Goal: Task Accomplishment & Management: Use online tool/utility

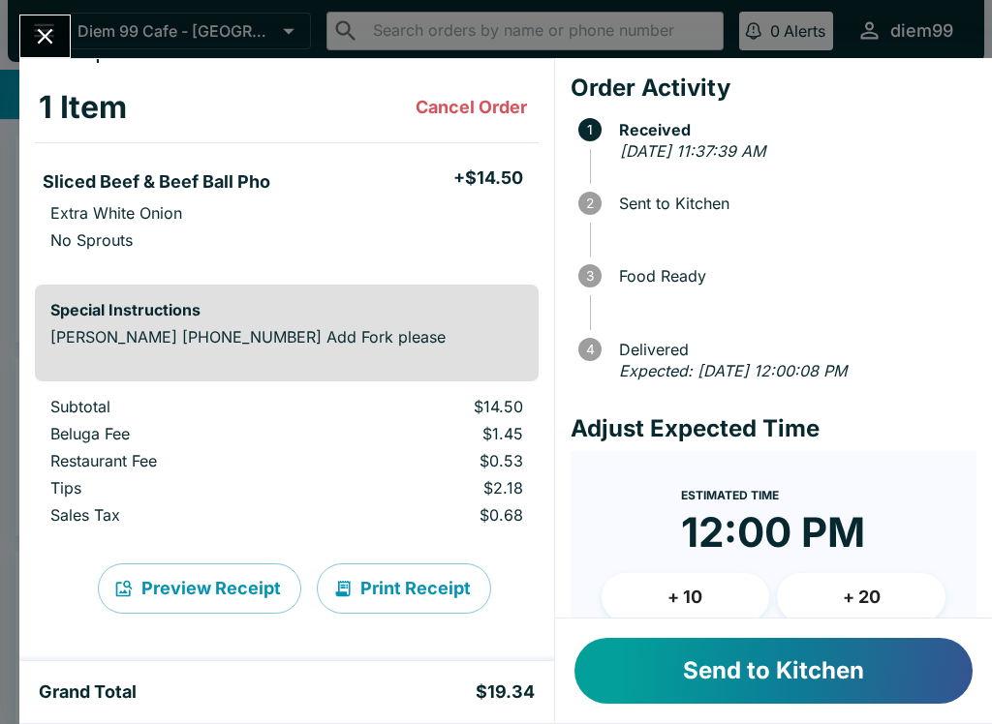
scroll to position [83, 0]
click at [675, 649] on button "Send to Kitchen" at bounding box center [773, 671] width 398 height 66
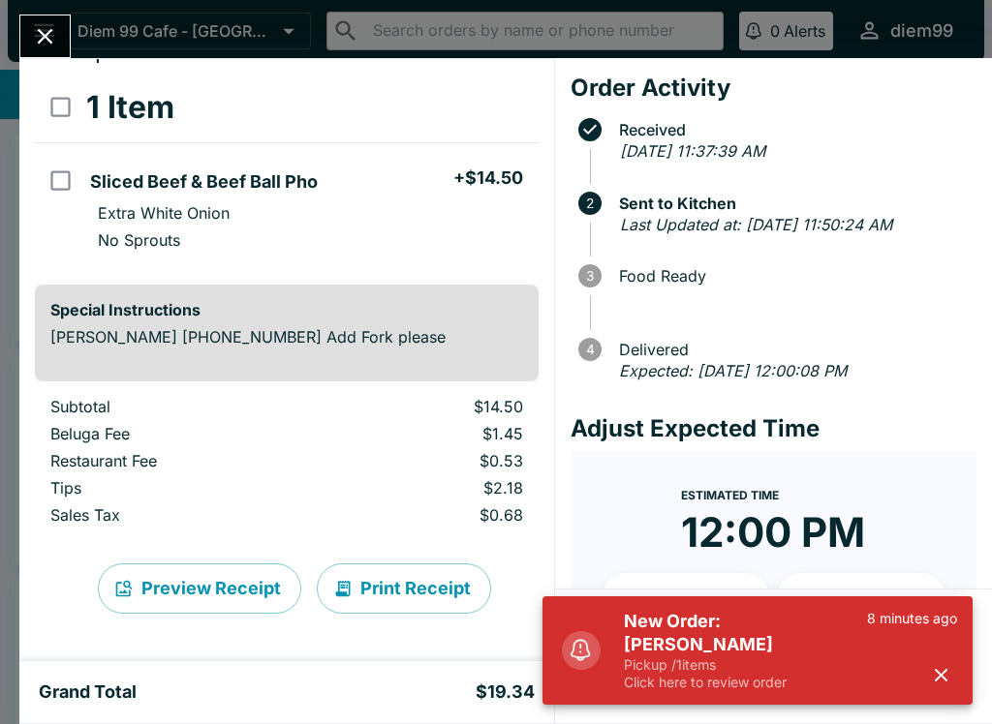
click at [709, 667] on p "Pickup / 1 items" at bounding box center [745, 665] width 243 height 17
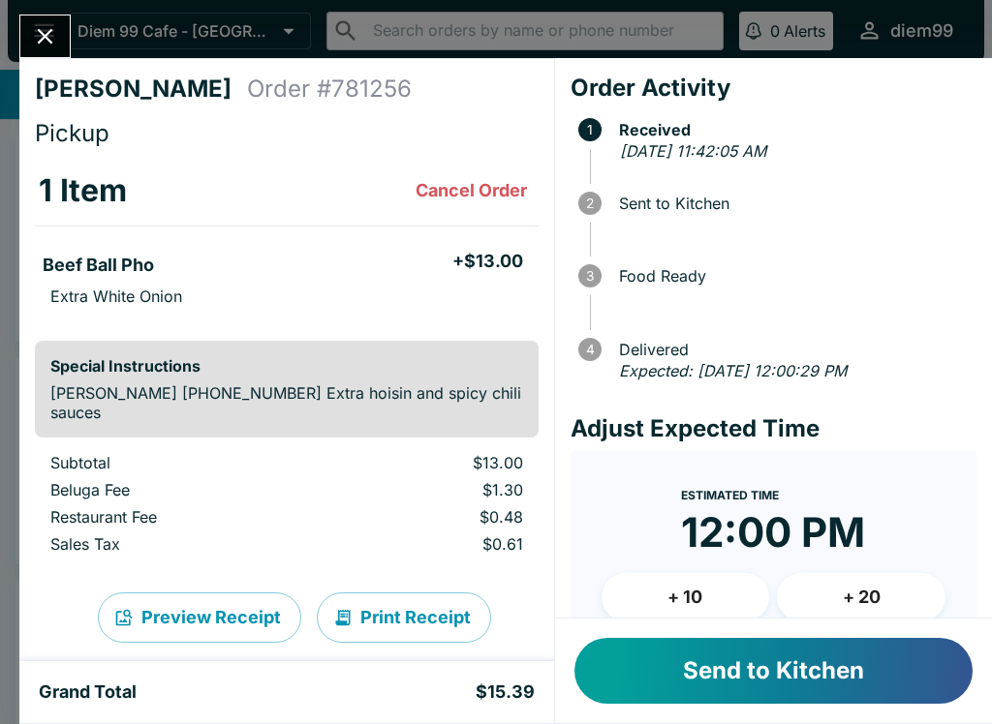
click at [753, 656] on button "Send to Kitchen" at bounding box center [773, 671] width 398 height 66
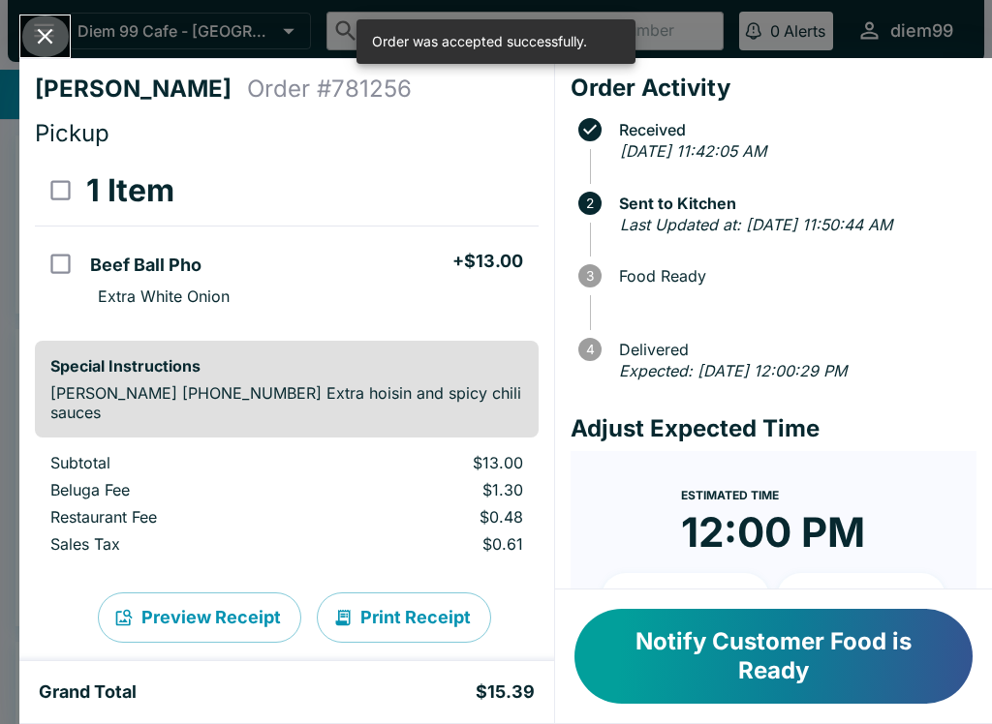
click at [41, 40] on icon "Close" at bounding box center [45, 36] width 15 height 15
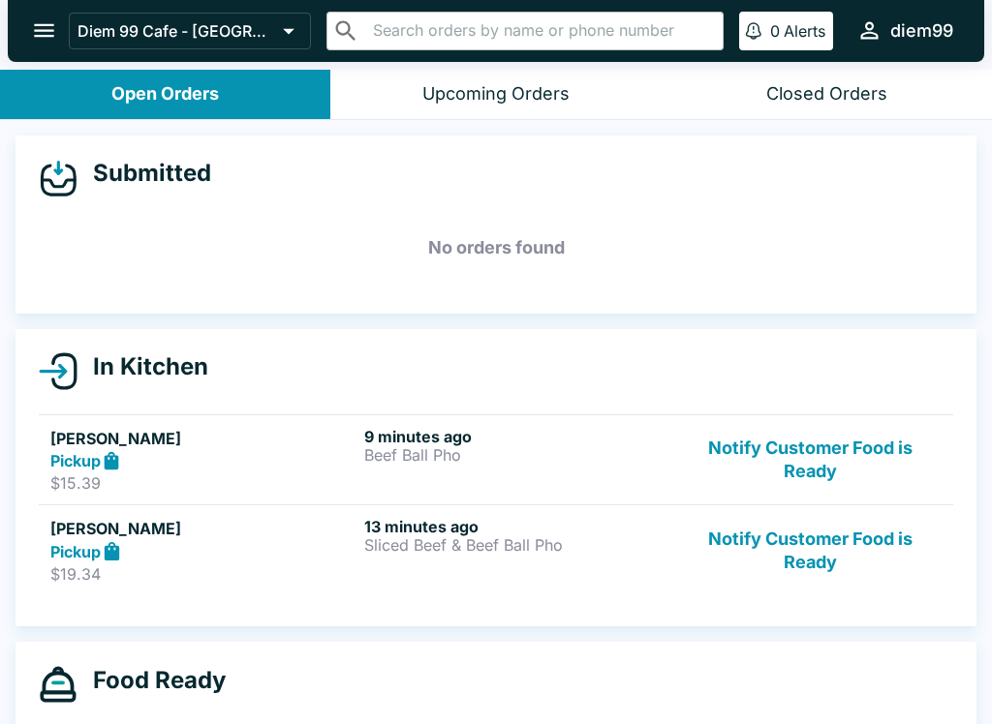
click at [456, 556] on div "13 minutes ago Sliced Beef & Beef Ball Pho" at bounding box center [517, 550] width 306 height 67
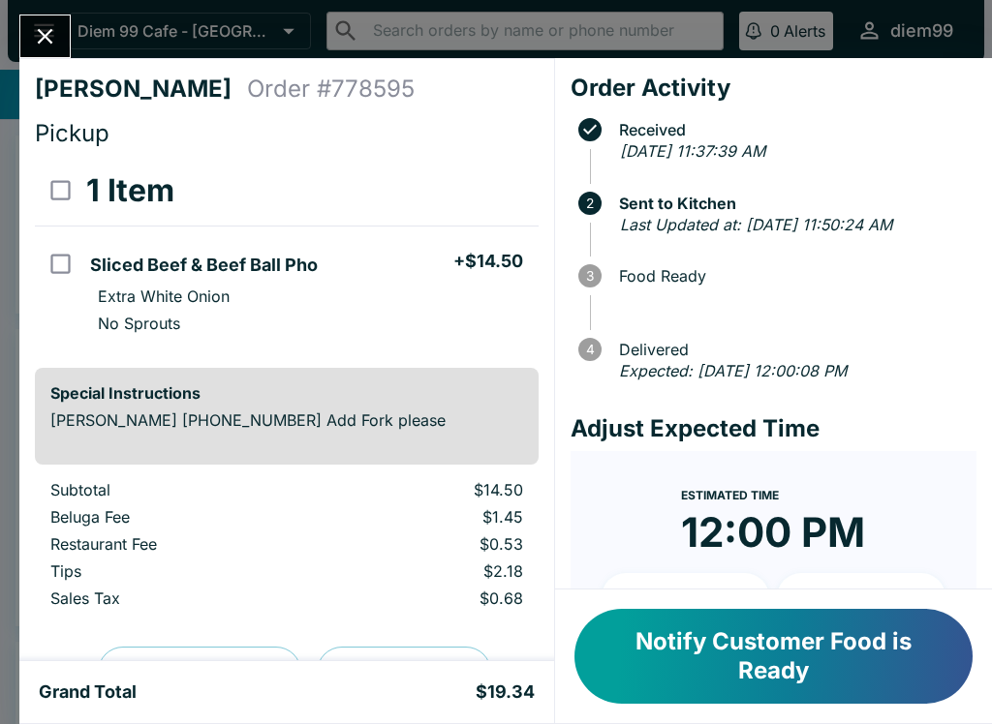
click at [789, 654] on button "Notify Customer Food is Ready" at bounding box center [773, 656] width 398 height 95
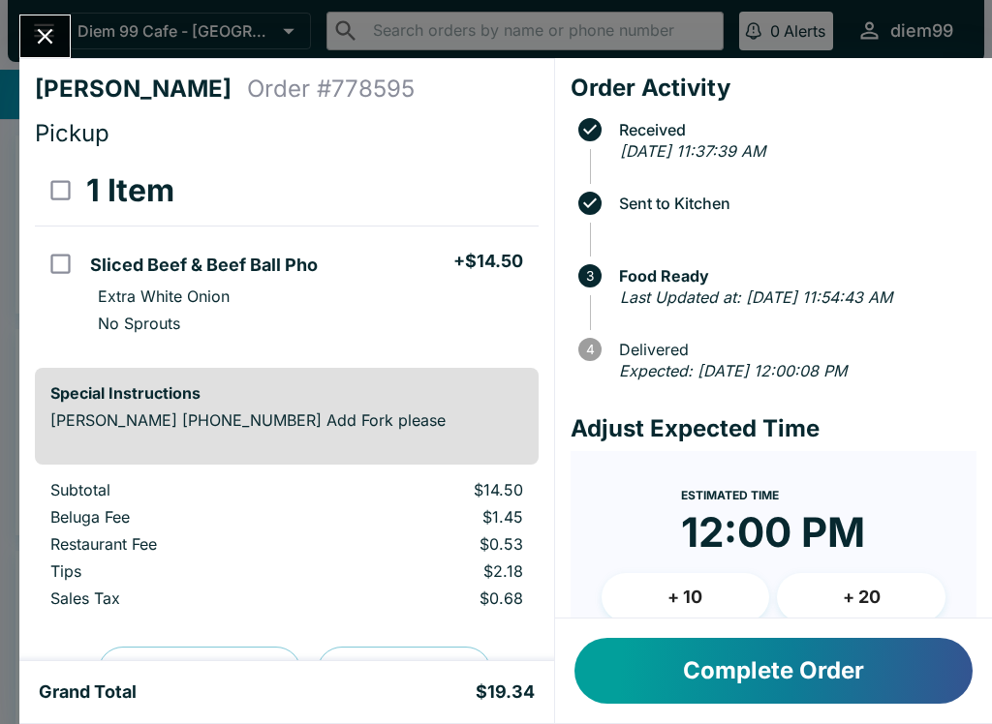
click at [44, 49] on icon "Close" at bounding box center [45, 36] width 26 height 26
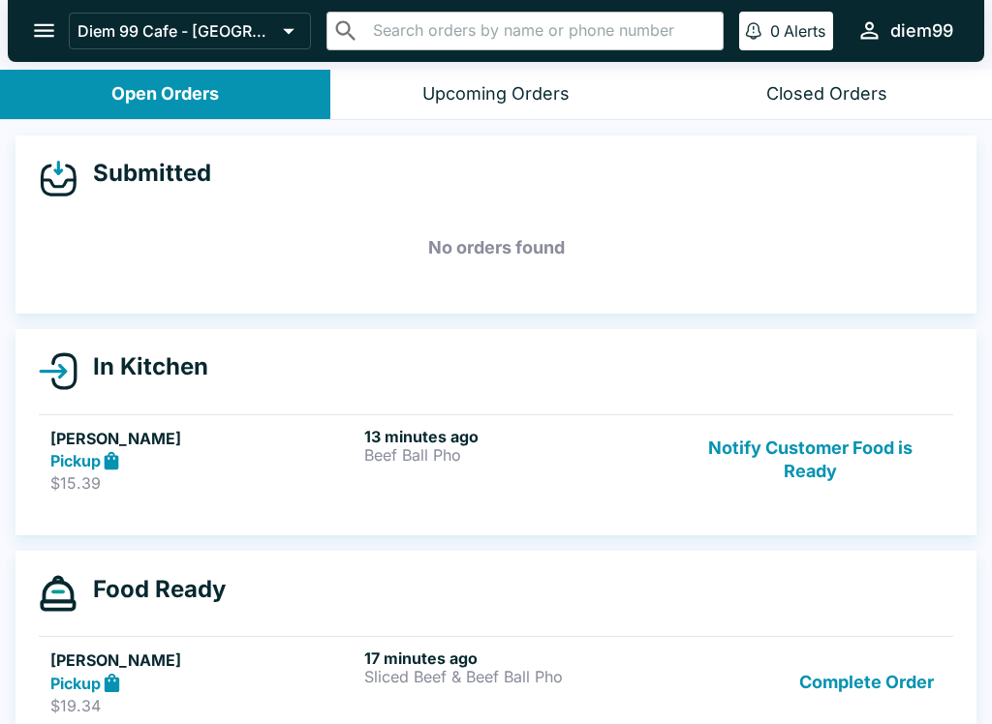
click at [251, 483] on p "$15.39" at bounding box center [203, 483] width 306 height 19
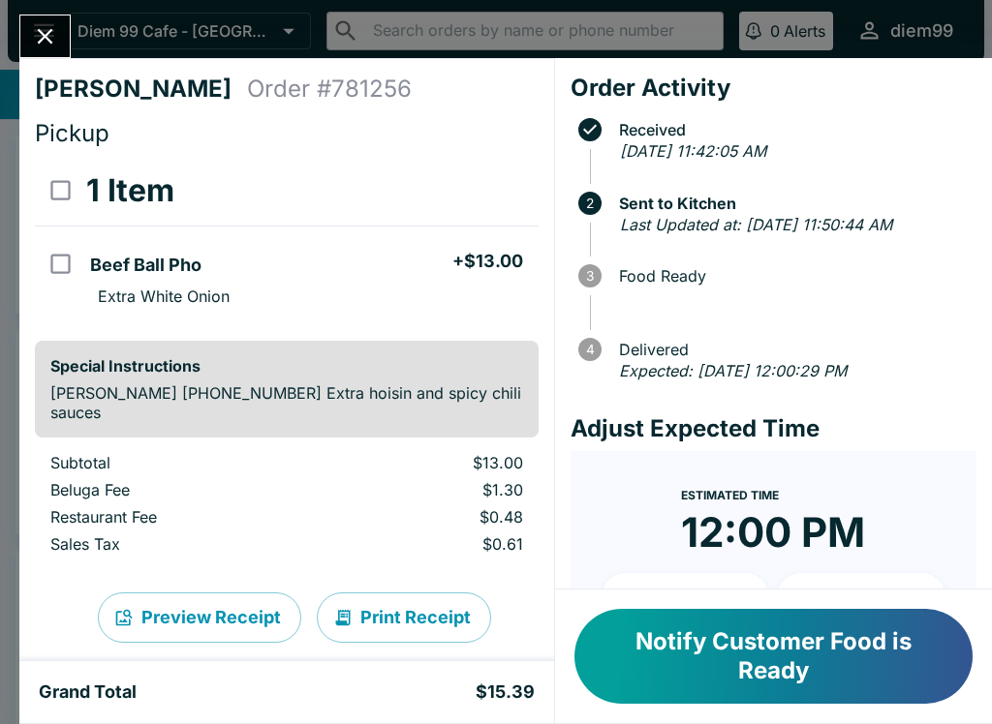
click at [769, 664] on button "Notify Customer Food is Ready" at bounding box center [773, 656] width 398 height 95
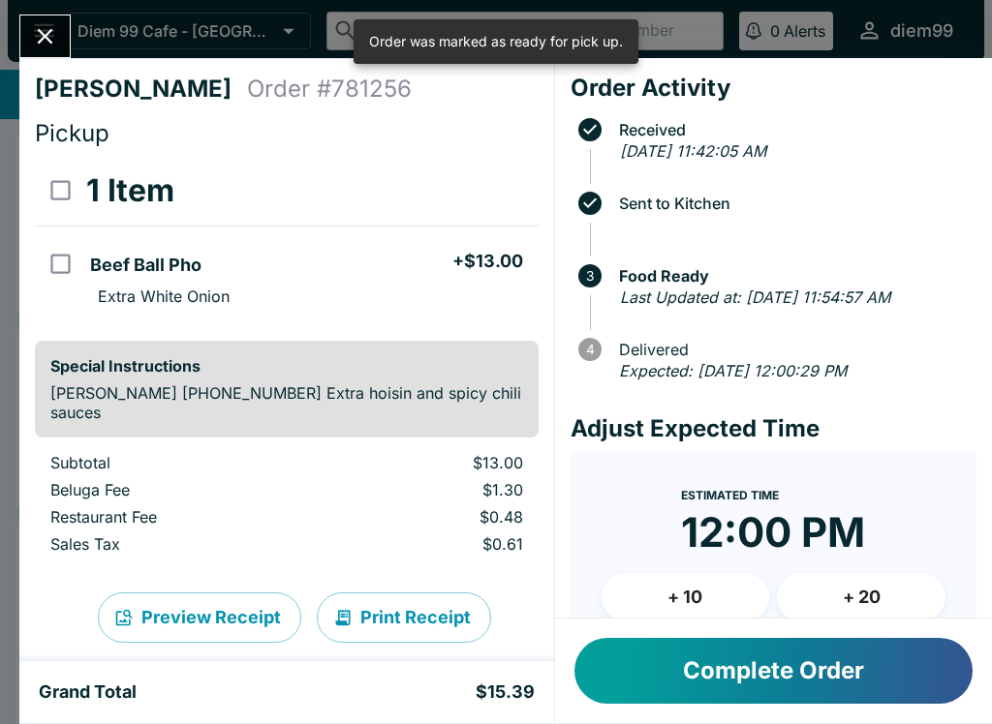
click at [46, 41] on icon "Close" at bounding box center [45, 36] width 26 height 26
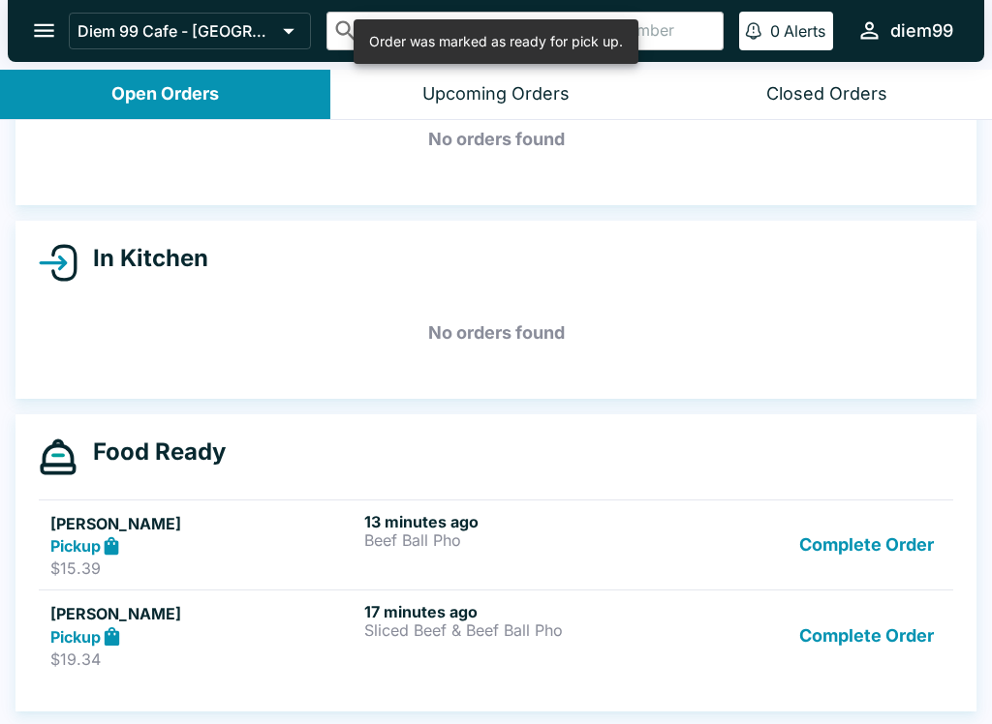
scroll to position [108, 0]
